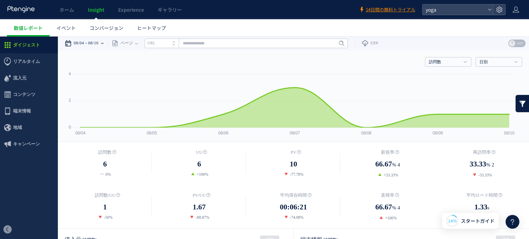
click at [105, 44] on div "08/04 08/10" at bounding box center [86, 43] width 43 height 14
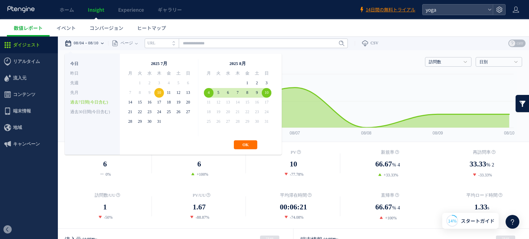
click at [99, 65] on li "今日" at bounding box center [92, 64] width 44 height 10
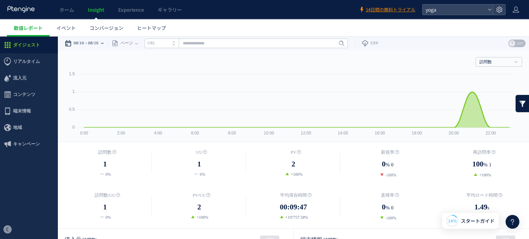
click at [104, 43] on icon at bounding box center [102, 43] width 3 height 1
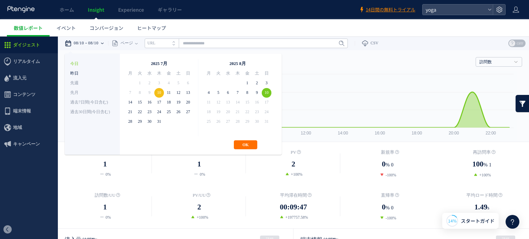
click at [102, 71] on li "昨日" at bounding box center [92, 74] width 44 height 10
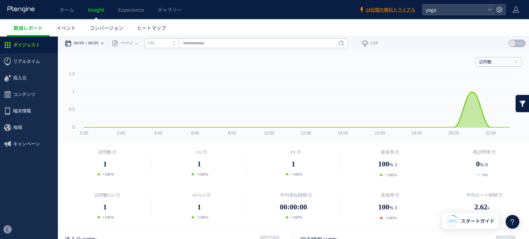
click at [104, 44] on div "08/09 08/09" at bounding box center [86, 43] width 43 height 14
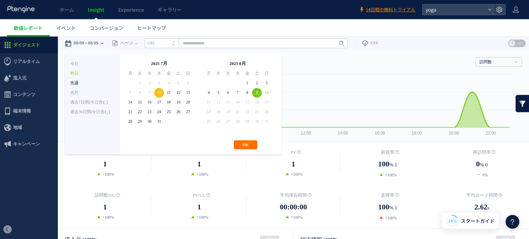
click at [99, 83] on li "先週" at bounding box center [92, 83] width 44 height 10
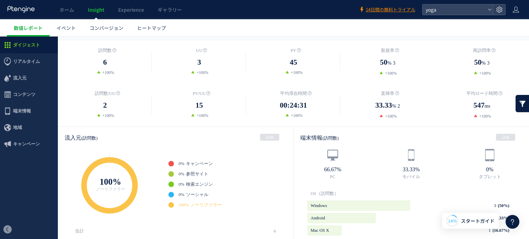
scroll to position [103, 0]
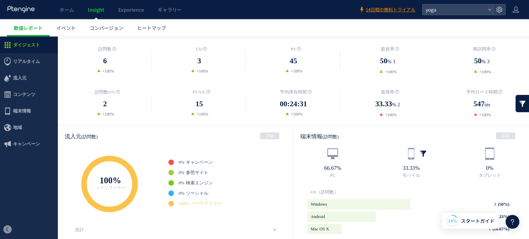
click at [420, 156] on link at bounding box center [423, 153] width 7 height 7
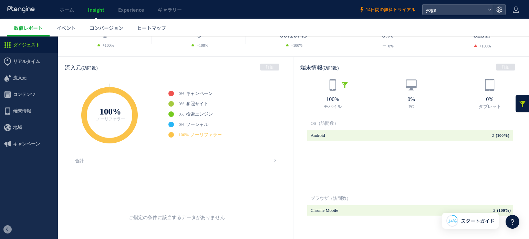
scroll to position [0, 0]
